Goal: Task Accomplishment & Management: Complete application form

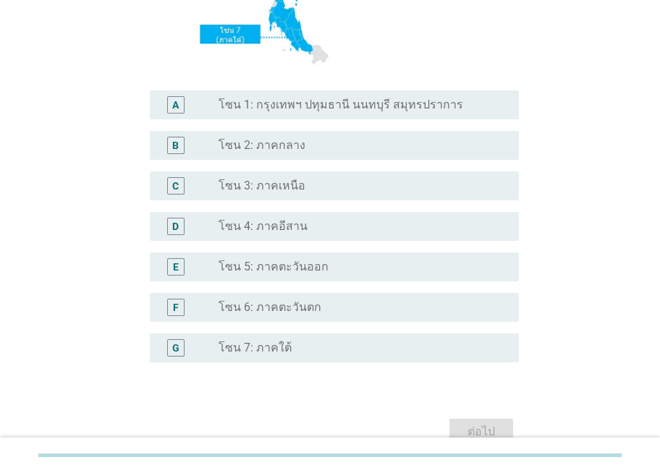
scroll to position [289, 0]
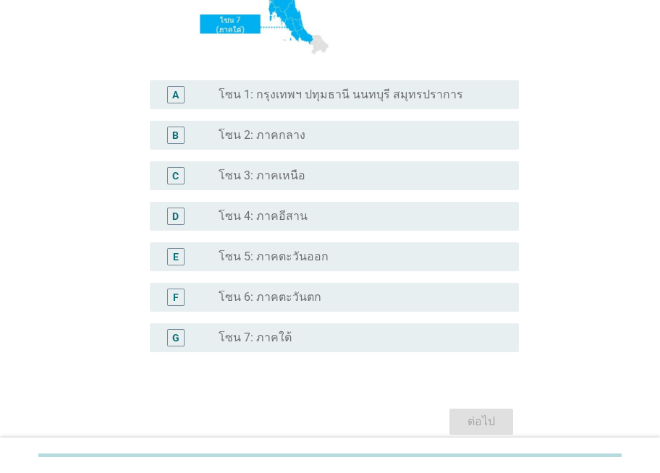
click at [307, 90] on label "โซน 1: กรุงเทพฯ ปทุมธานี นนทบุรี สมุทรปราการ" at bounding box center [341, 95] width 245 height 14
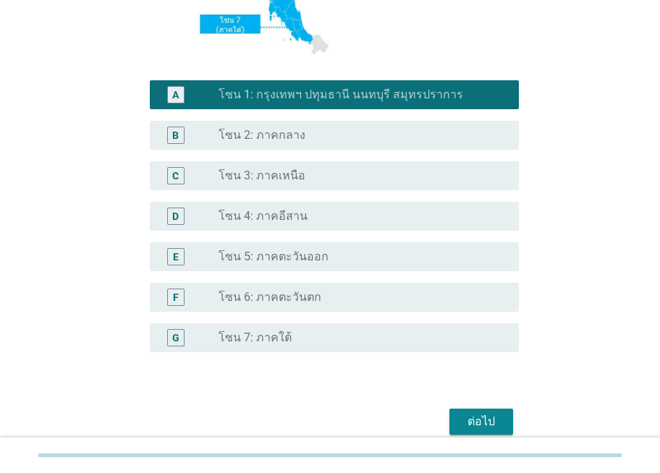
click at [484, 418] on div "ต่อไป" at bounding box center [481, 421] width 41 height 17
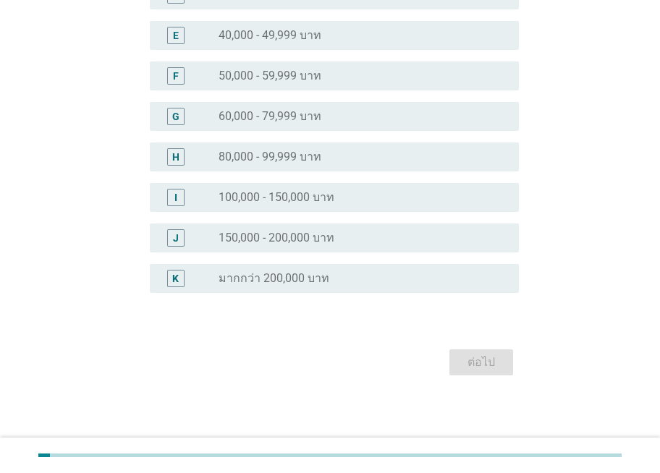
scroll to position [0, 0]
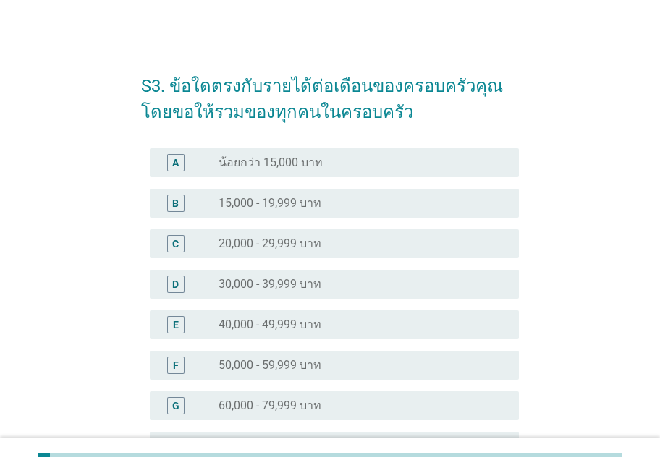
click at [315, 355] on div "F radio_button_unchecked 50,000 - 59,999 บาท" at bounding box center [335, 365] width 370 height 29
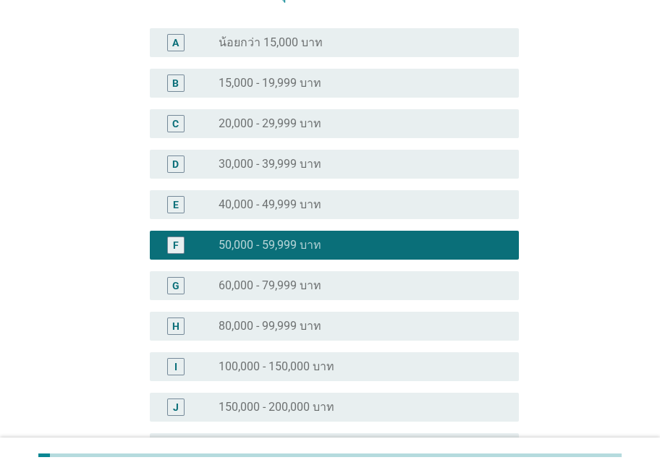
scroll to position [289, 0]
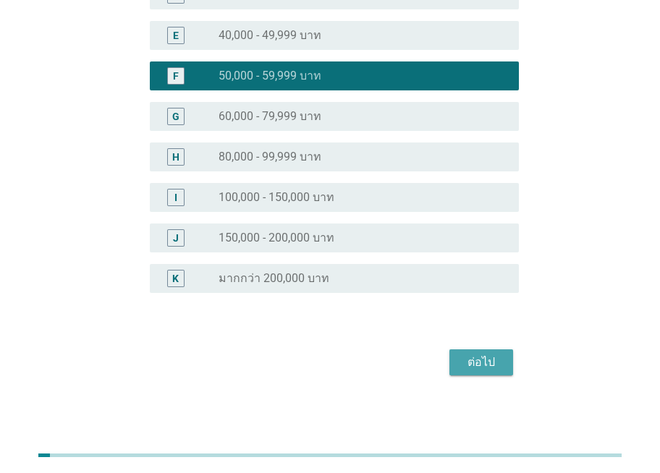
click at [457, 359] on button "ต่อไป" at bounding box center [481, 363] width 64 height 26
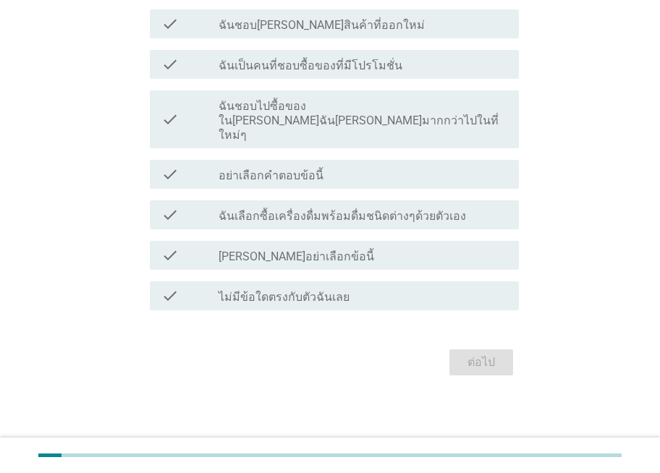
scroll to position [0, 0]
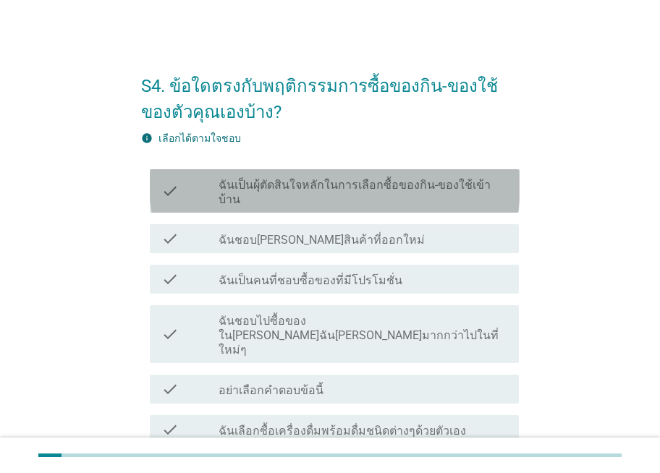
click at [289, 182] on label "ฉันเป็นผุ้ตัดสินใจหลักในการเลือกซื้อของกิน-ของใช้เข้าบ้าน" at bounding box center [363, 192] width 289 height 29
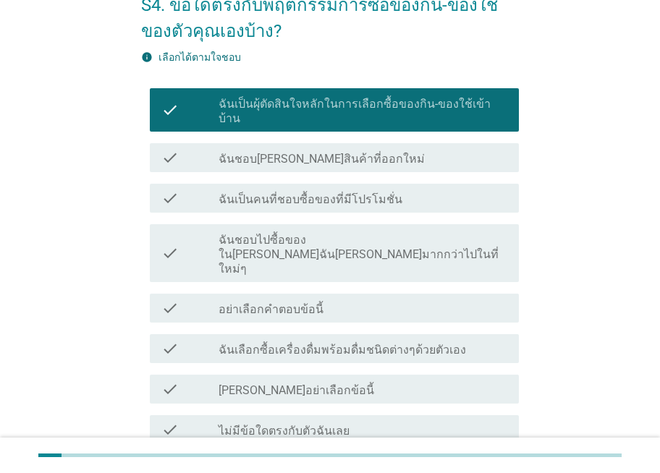
scroll to position [171, 0]
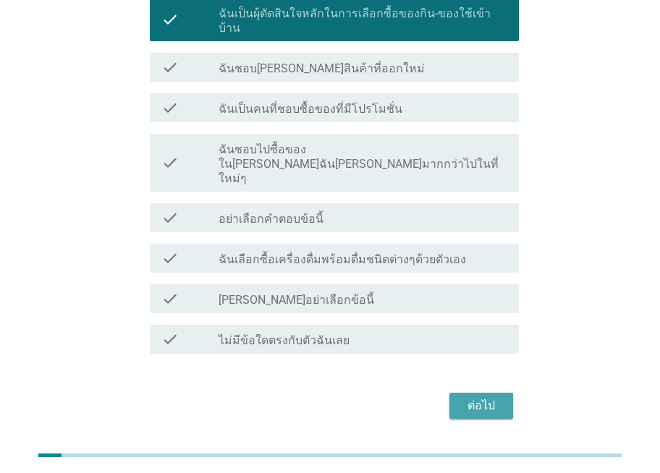
click at [480, 397] on div "ต่อไป" at bounding box center [481, 405] width 41 height 17
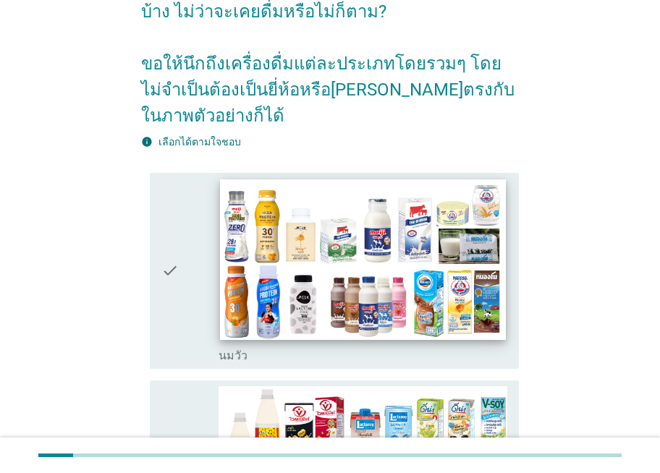
scroll to position [289, 0]
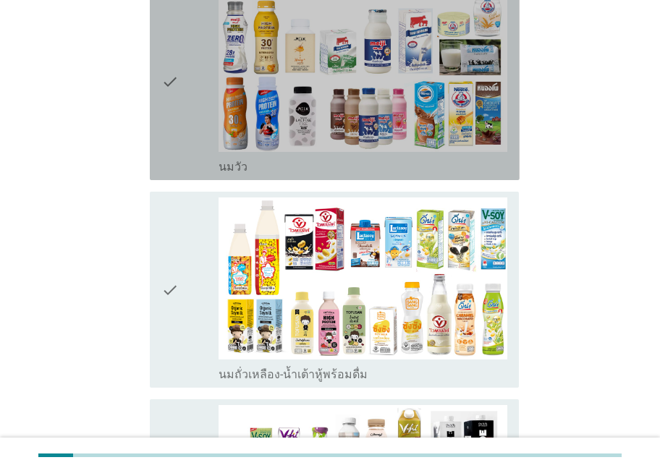
click at [182, 112] on div "check" at bounding box center [190, 82] width 58 height 185
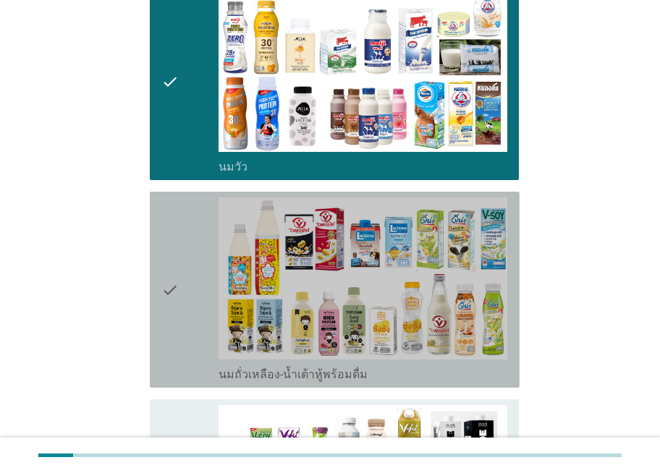
click at [188, 232] on div "check" at bounding box center [190, 290] width 58 height 185
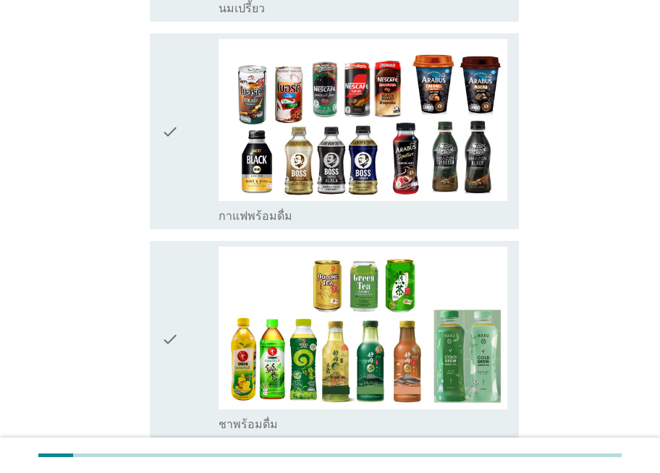
scroll to position [1085, 0]
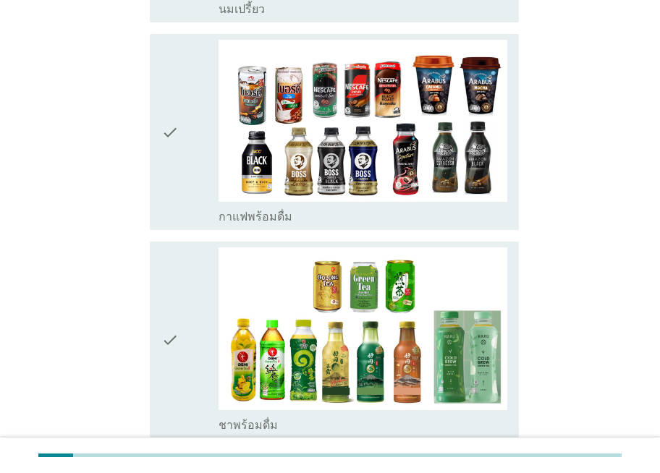
click at [171, 76] on icon "check" at bounding box center [169, 132] width 17 height 185
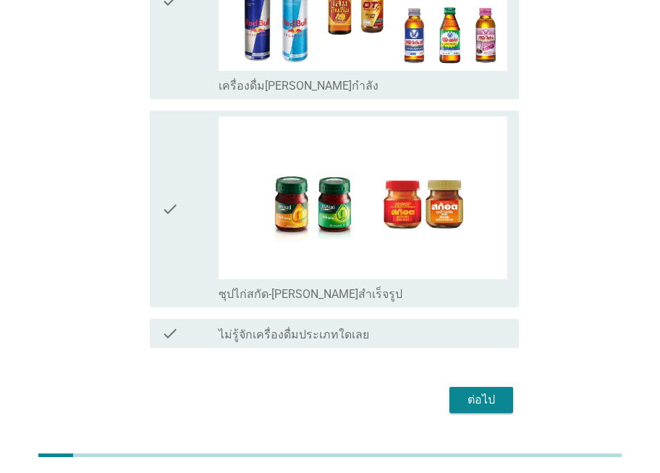
scroll to position [2903, 0]
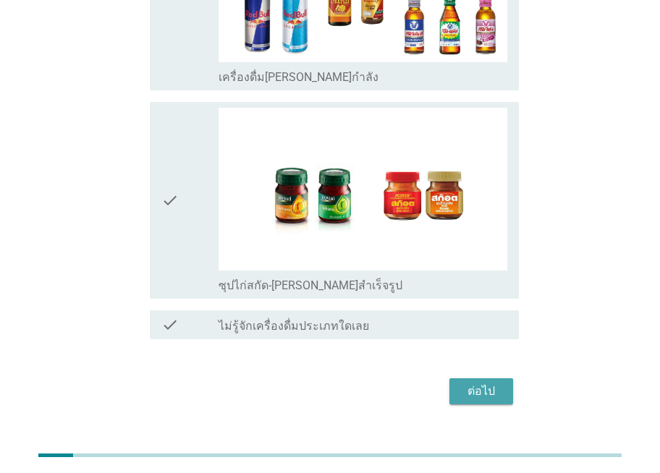
click at [462, 383] on div "ต่อไป" at bounding box center [481, 391] width 41 height 17
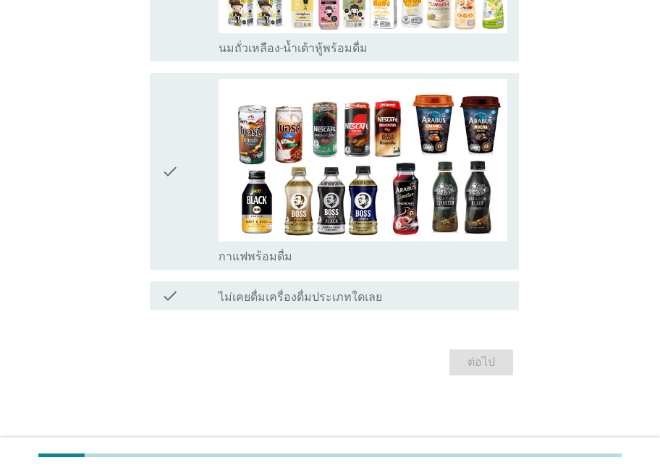
scroll to position [0, 0]
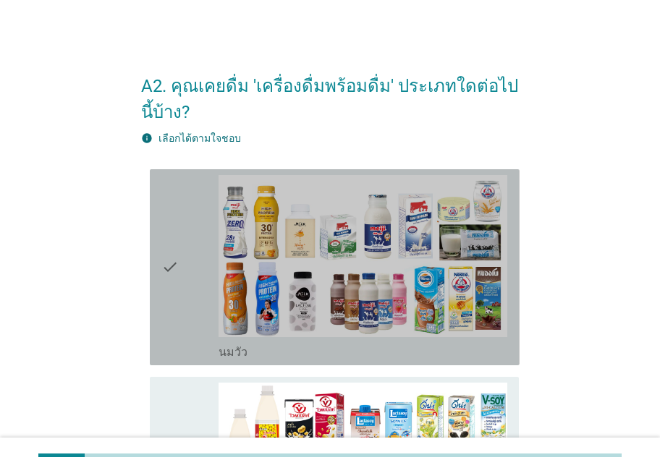
click at [169, 233] on icon "check" at bounding box center [169, 267] width 17 height 185
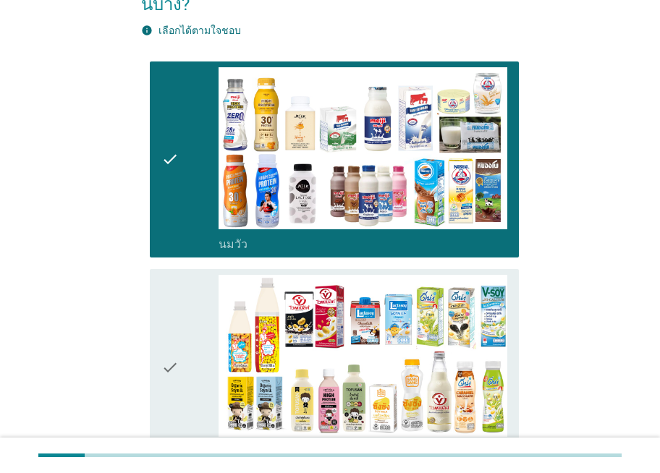
scroll to position [362, 0]
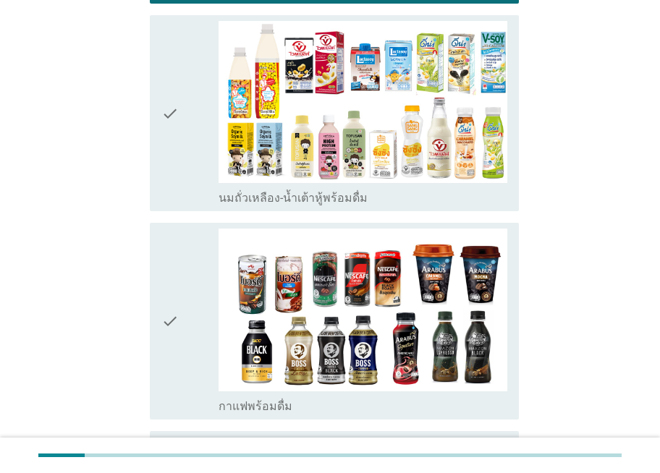
click at [178, 69] on icon "check" at bounding box center [169, 113] width 17 height 185
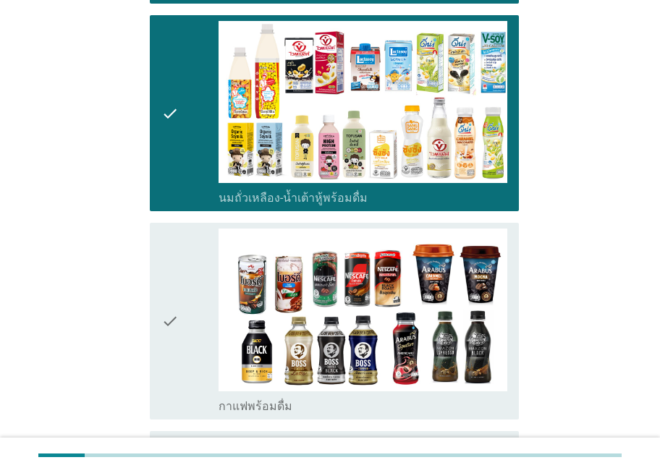
click at [185, 270] on div "check" at bounding box center [190, 321] width 58 height 185
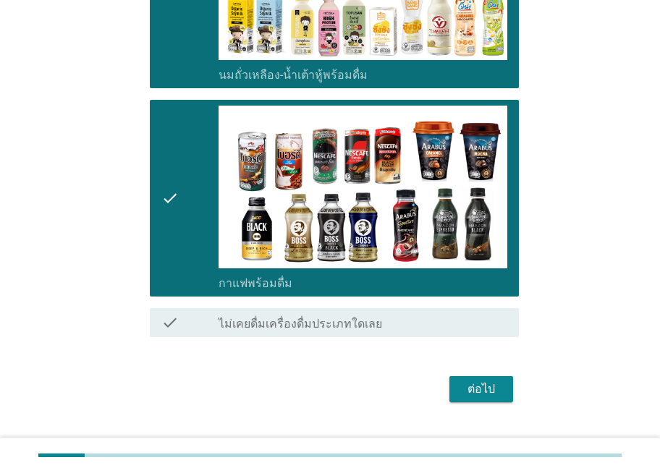
scroll to position [512, 0]
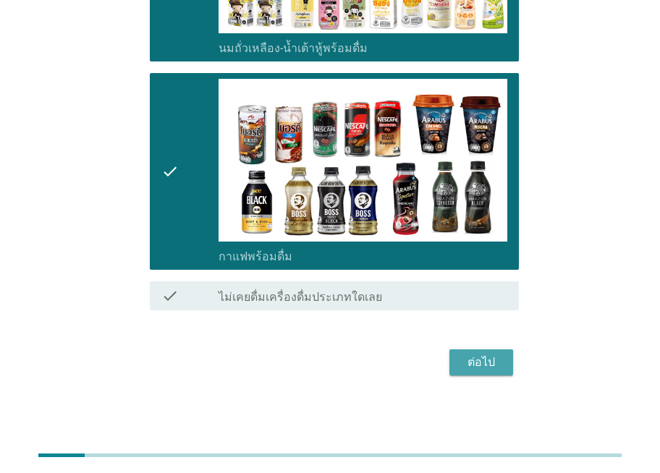
click at [497, 366] on div "ต่อไป" at bounding box center [481, 362] width 41 height 17
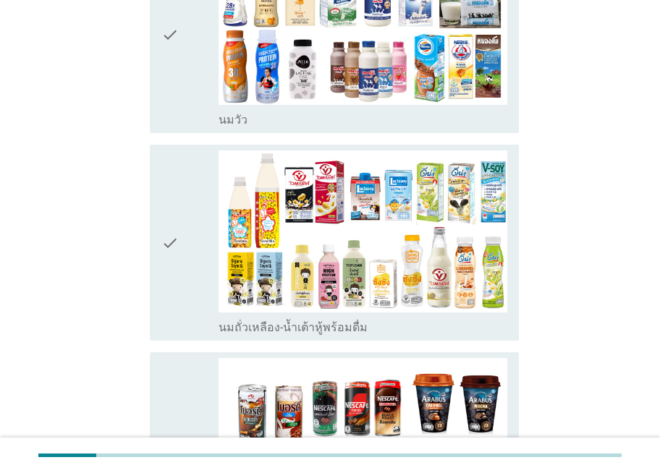
scroll to position [289, 0]
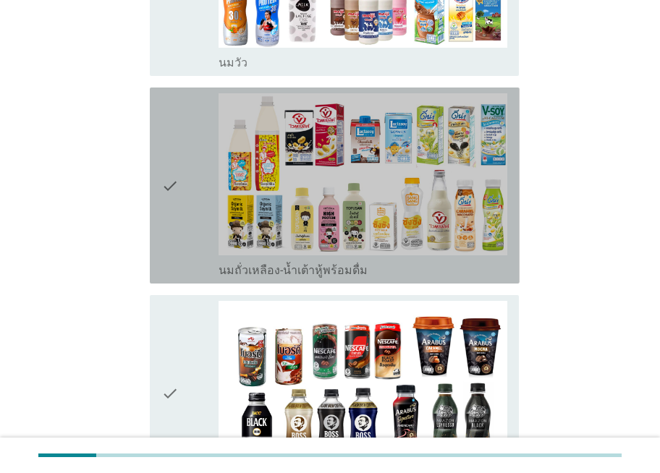
click at [166, 193] on icon "check" at bounding box center [169, 185] width 17 height 185
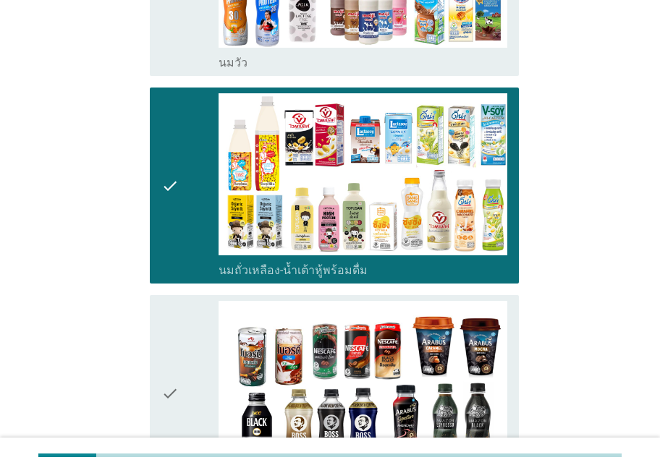
click at [187, 339] on div "check" at bounding box center [190, 393] width 58 height 185
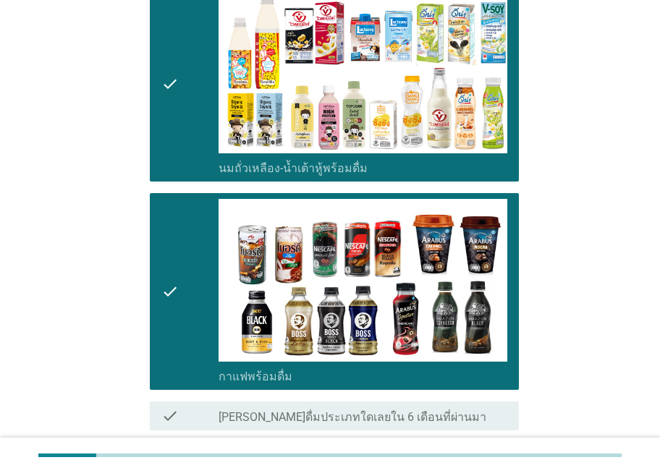
scroll to position [512, 0]
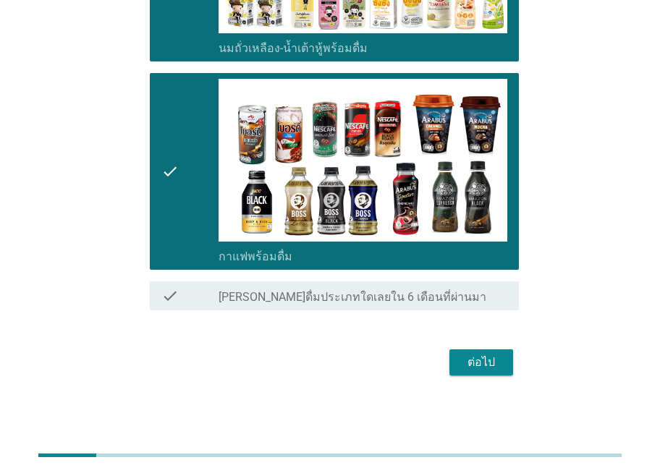
click at [465, 352] on button "ต่อไป" at bounding box center [481, 363] width 64 height 26
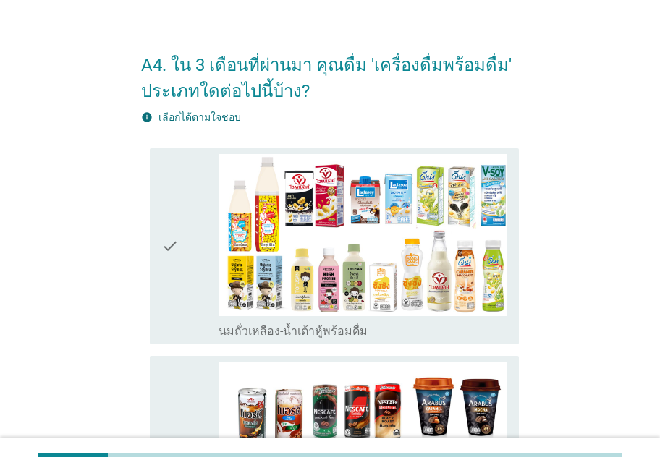
scroll to position [217, 0]
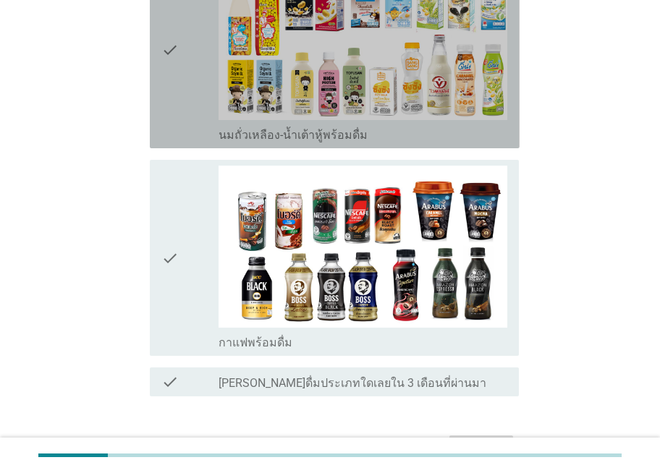
click at [178, 117] on icon "check" at bounding box center [169, 50] width 17 height 185
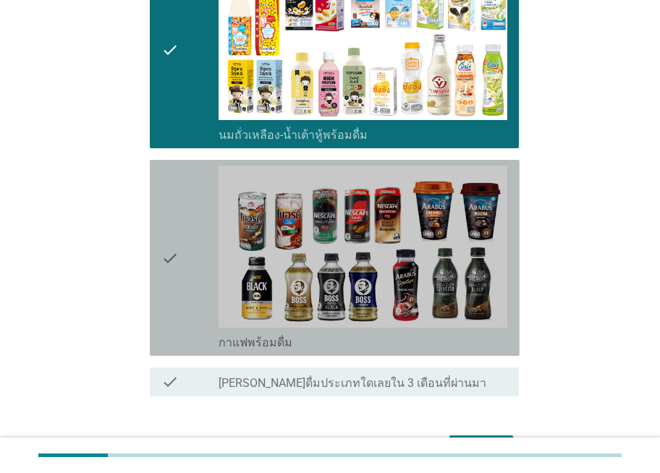
click at [190, 199] on div "check" at bounding box center [190, 258] width 58 height 185
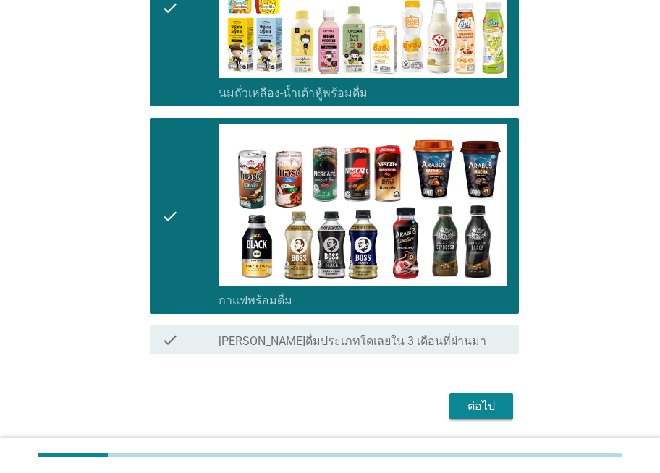
scroll to position [304, 0]
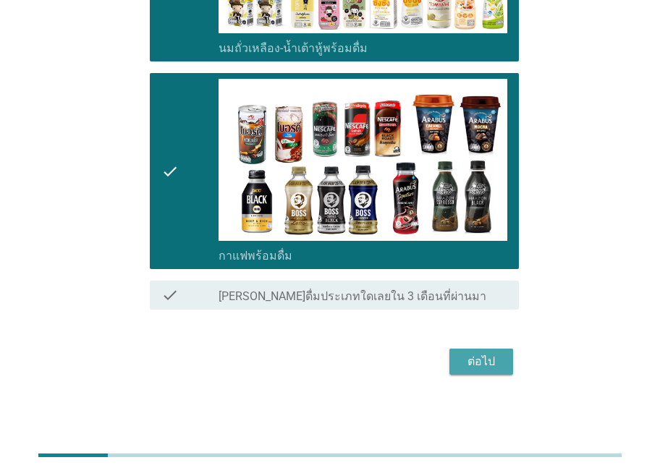
click at [483, 360] on div "ต่อไป" at bounding box center [481, 361] width 41 height 17
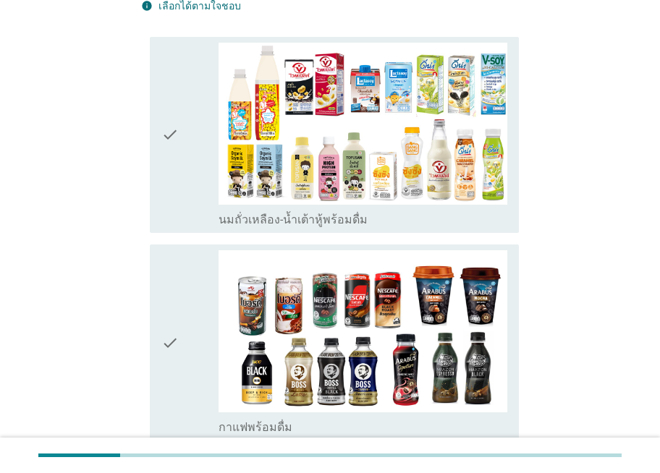
scroll to position [145, 0]
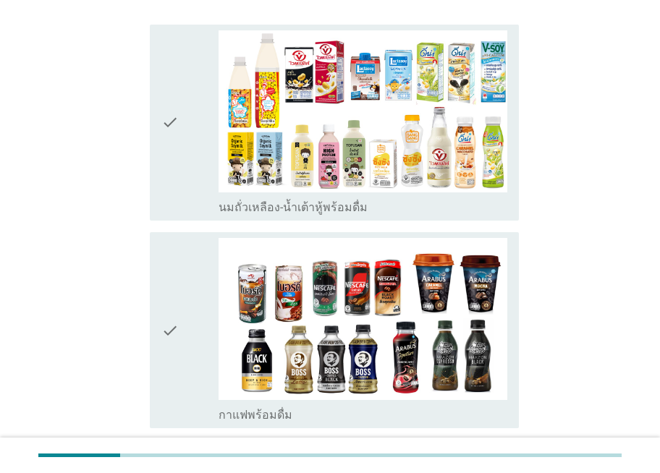
click at [179, 198] on div "check" at bounding box center [190, 122] width 58 height 185
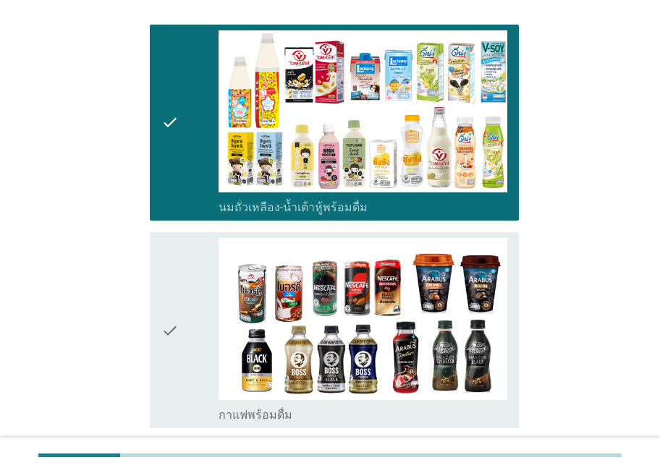
click at [181, 262] on div "check" at bounding box center [190, 330] width 58 height 185
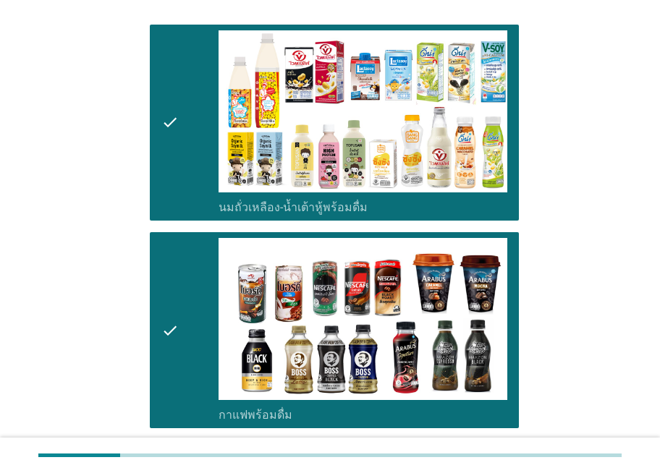
scroll to position [289, 0]
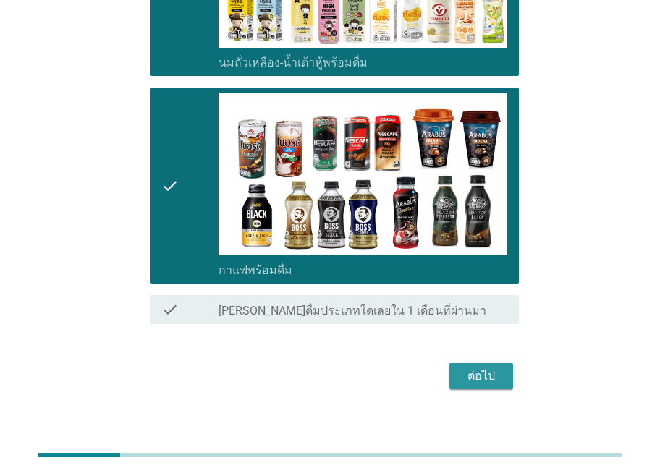
click at [480, 378] on div "ต่อไป" at bounding box center [481, 376] width 41 height 17
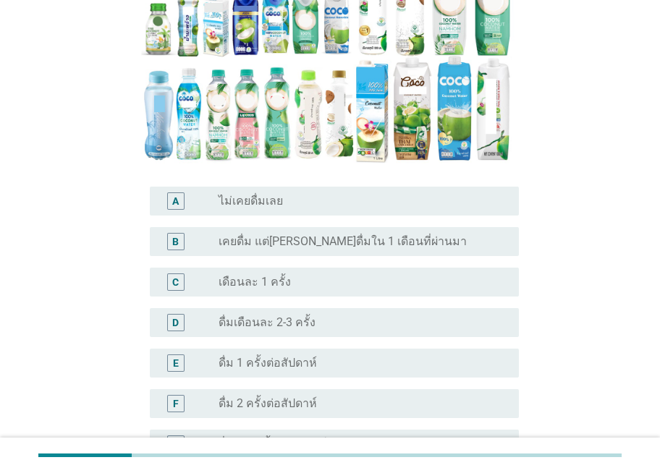
click at [296, 194] on div "radio_button_unchecked ไม่เคยดื่มเลย" at bounding box center [357, 201] width 277 height 14
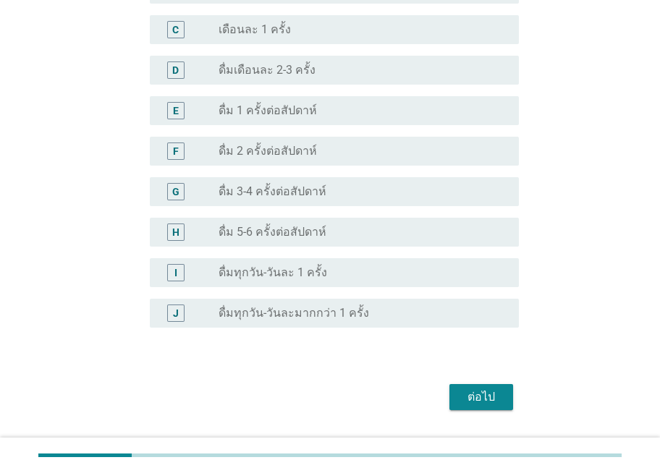
scroll to position [551, 0]
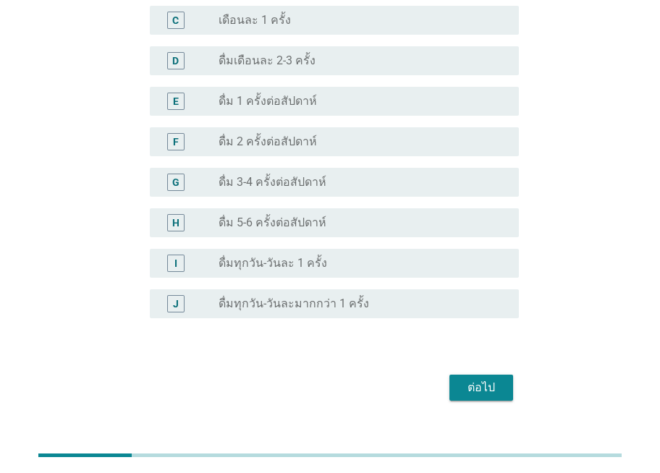
click at [473, 379] on div "ต่อไป" at bounding box center [481, 387] width 41 height 17
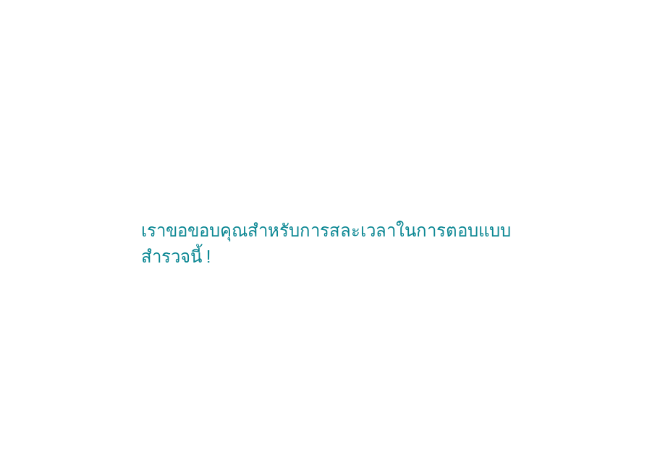
scroll to position [0, 0]
